Goal: Information Seeking & Learning: Find specific page/section

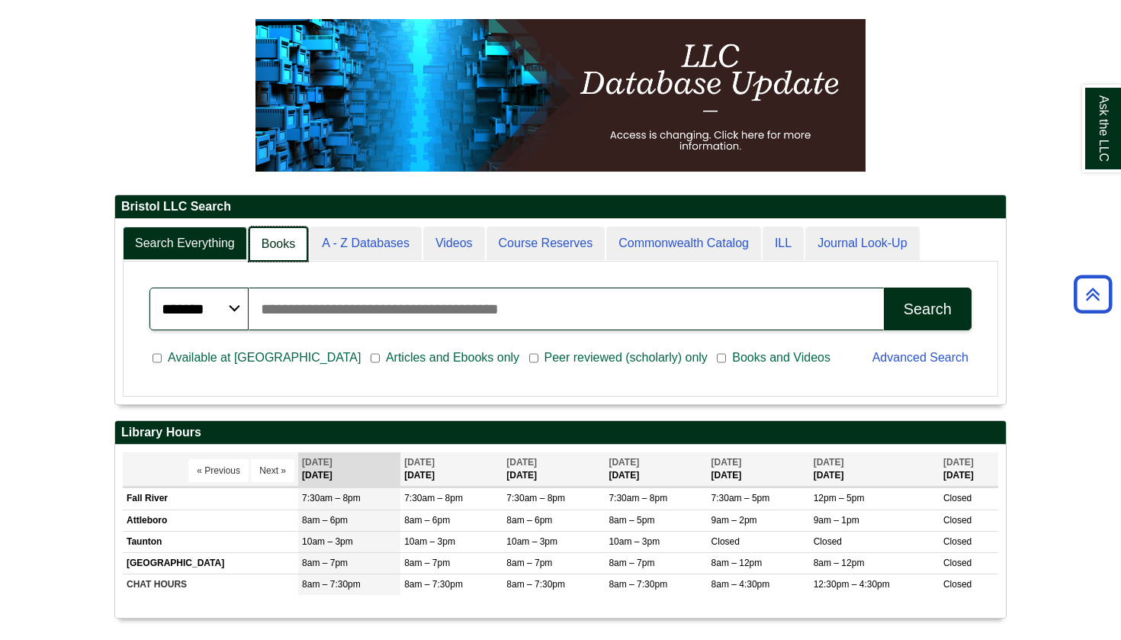
scroll to position [8, 8]
click at [276, 244] on link "Books" at bounding box center [278, 245] width 59 height 36
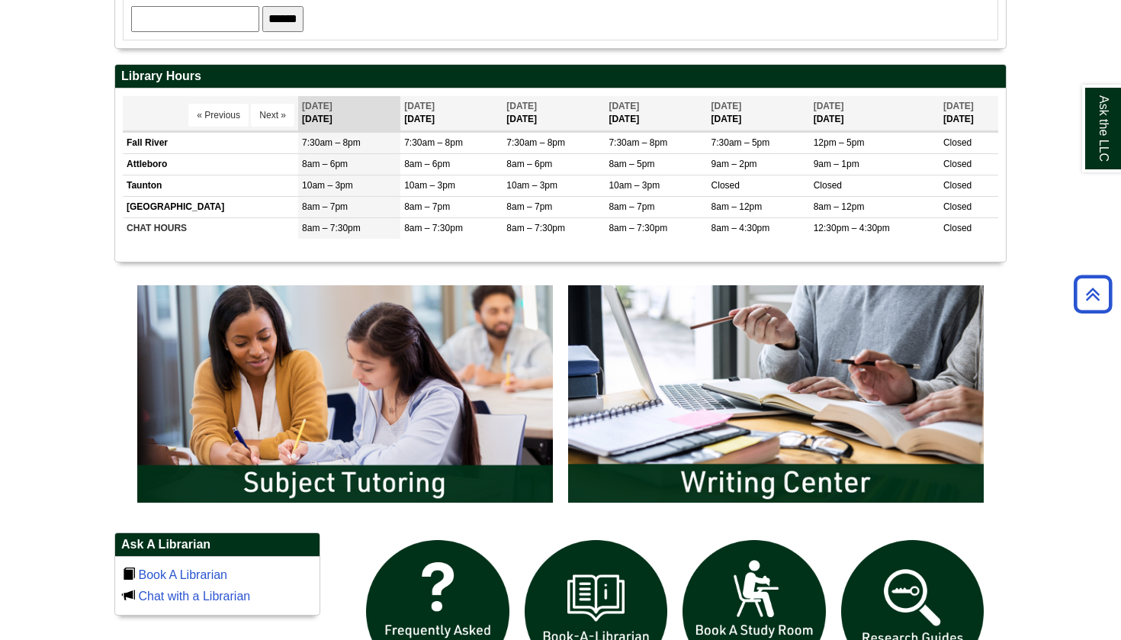
scroll to position [512, 0]
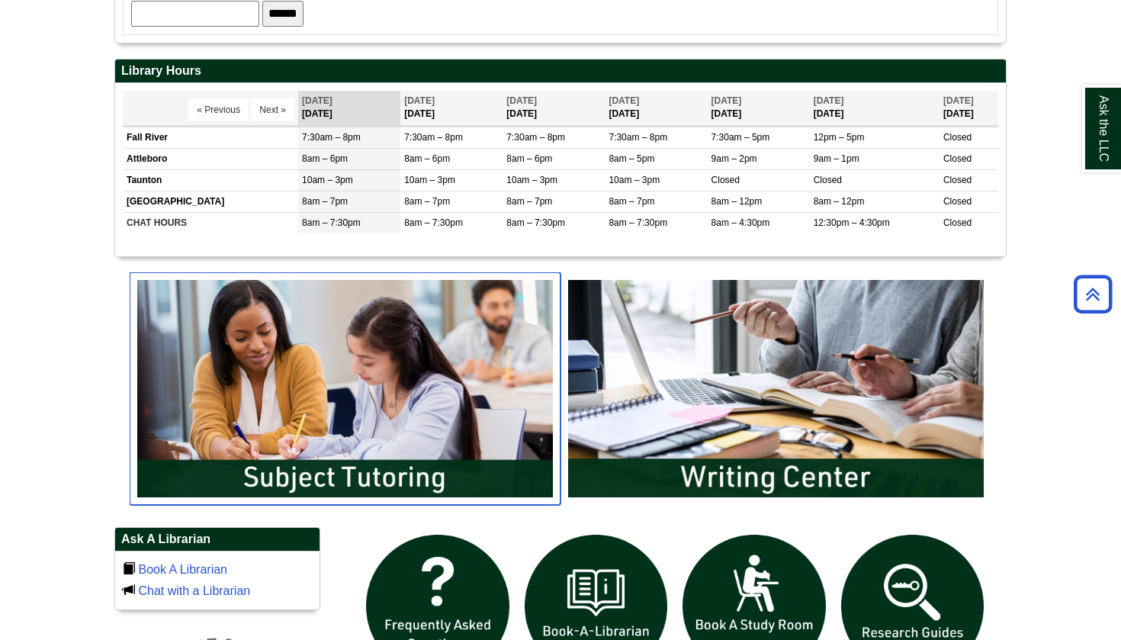
click at [339, 464] on img "slideshow" at bounding box center [345, 388] width 431 height 232
click at [427, 479] on img "slideshow" at bounding box center [345, 388] width 431 height 232
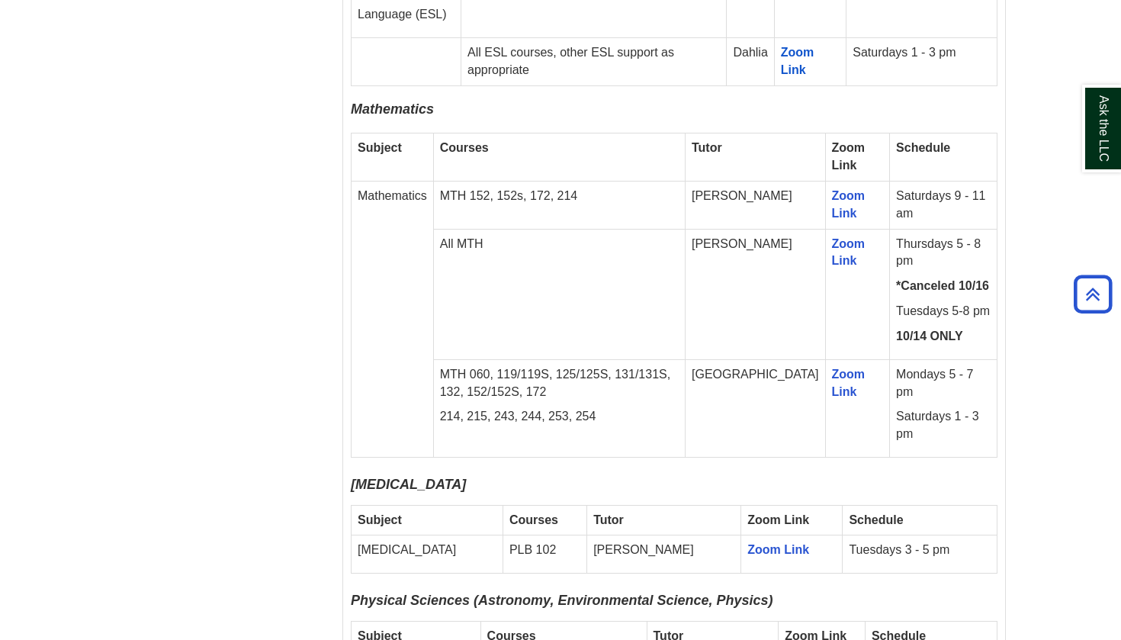
scroll to position [2784, 0]
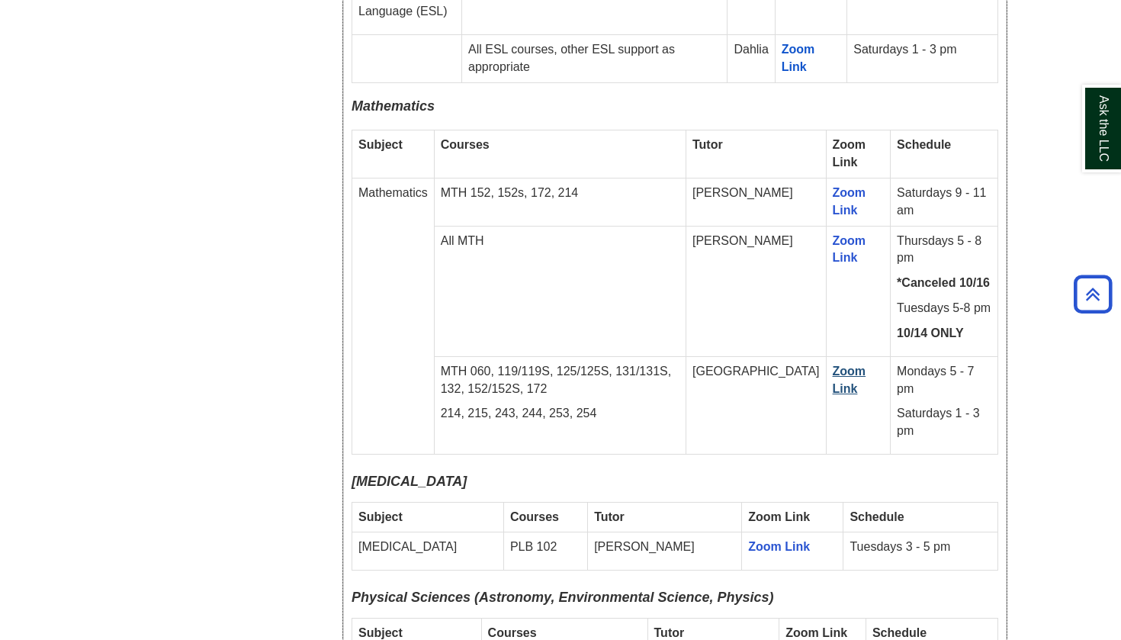
click at [836, 365] on link "Zoom Link" at bounding box center [850, 380] width 34 height 31
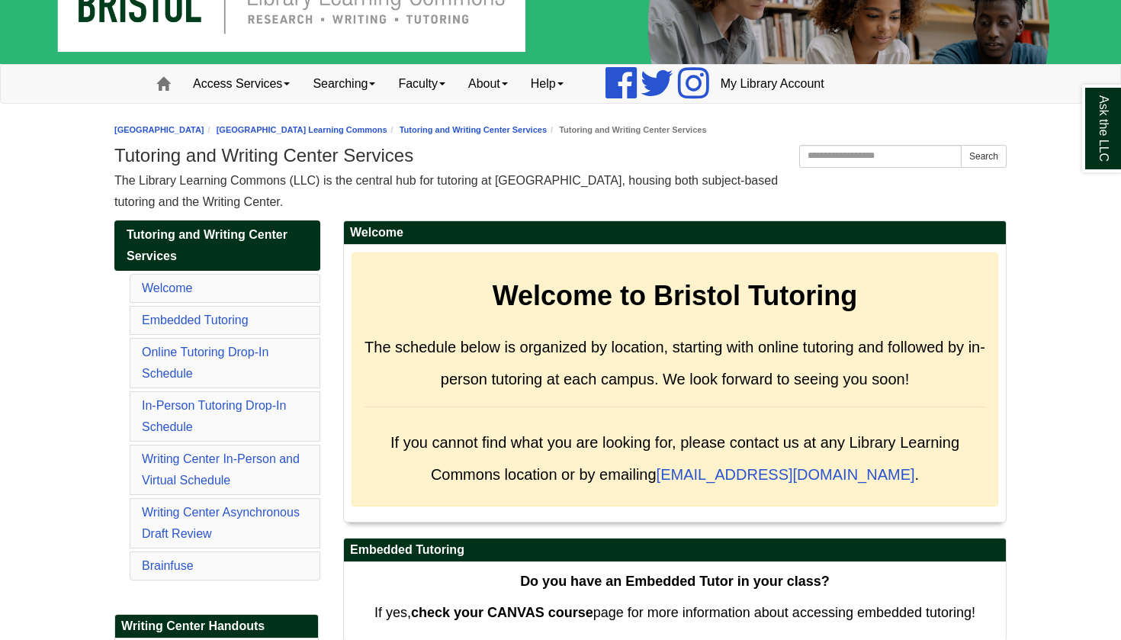
scroll to position [78, 0]
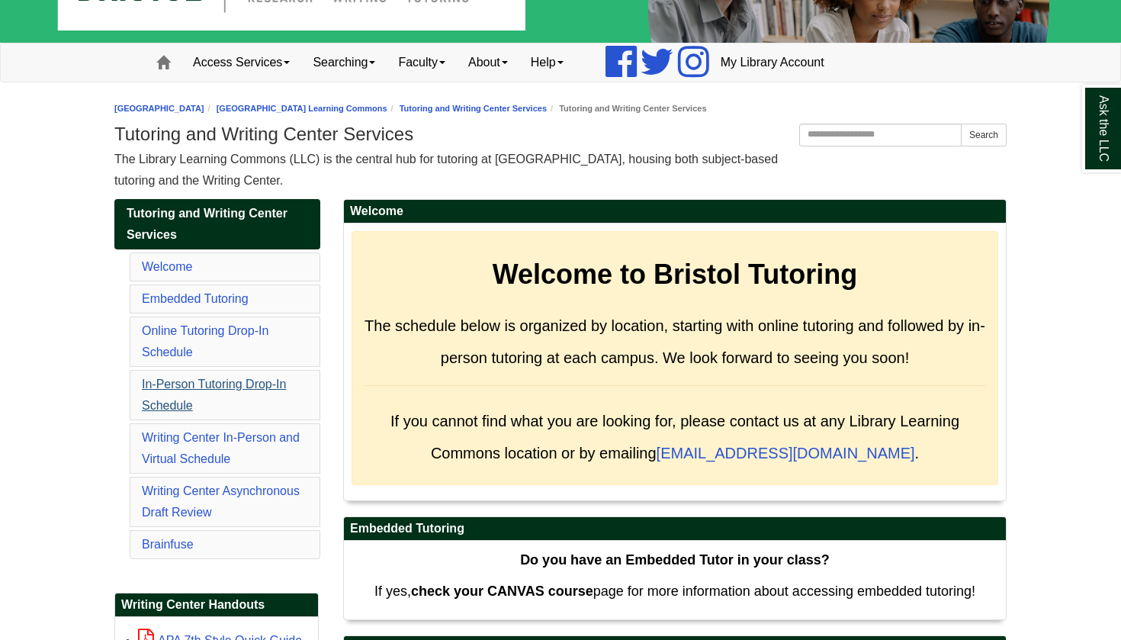
click at [271, 381] on link "In-Person Tutoring Drop-In Schedule" at bounding box center [214, 395] width 144 height 34
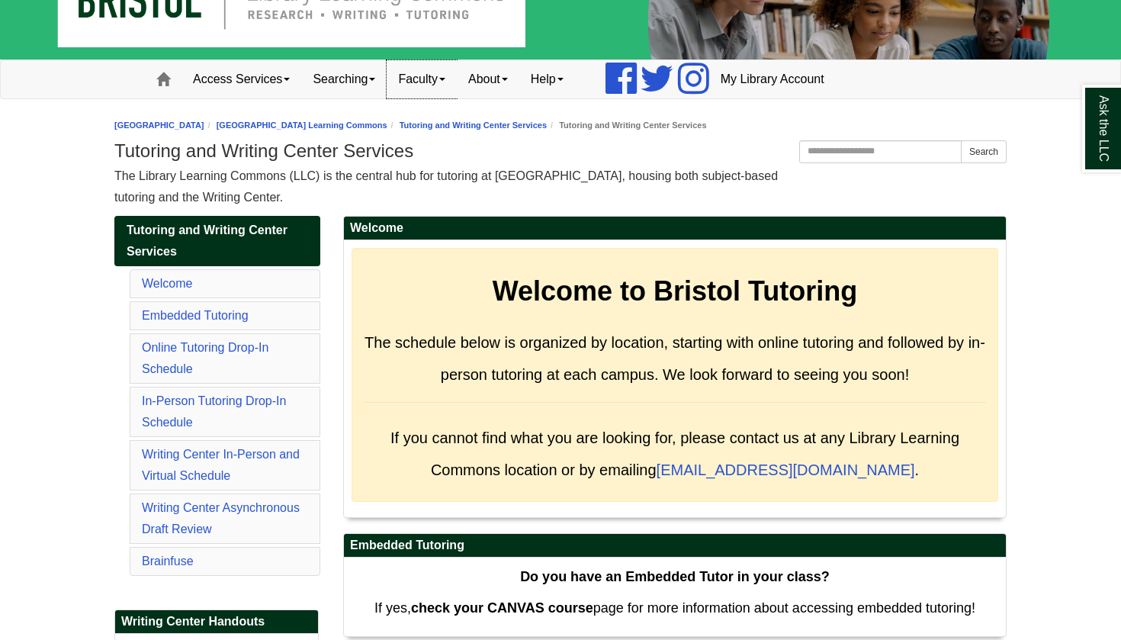
scroll to position [62, 0]
